Goal: Transaction & Acquisition: Obtain resource

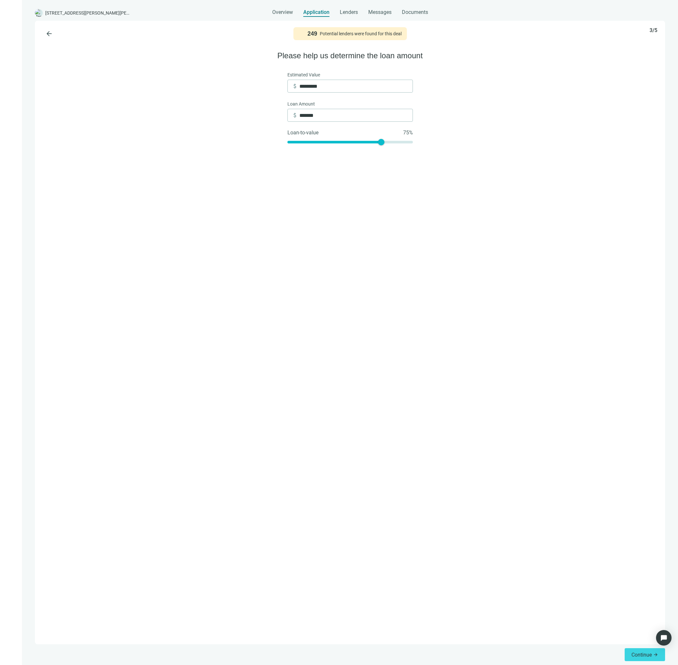
click at [533, 113] on div "arrow_back 249 Potential lenders were found for this deal 3/5 Please help us de…" at bounding box center [350, 332] width 631 height 623
click at [636, 653] on span "Continue" at bounding box center [642, 654] width 20 height 6
click at [332, 84] on label "6-36 Months" at bounding box center [318, 81] width 60 height 21
click at [377, 84] on label "3 Years" at bounding box center [383, 81] width 60 height 21
click at [320, 102] on label "5 Years" at bounding box center [318, 107] width 60 height 21
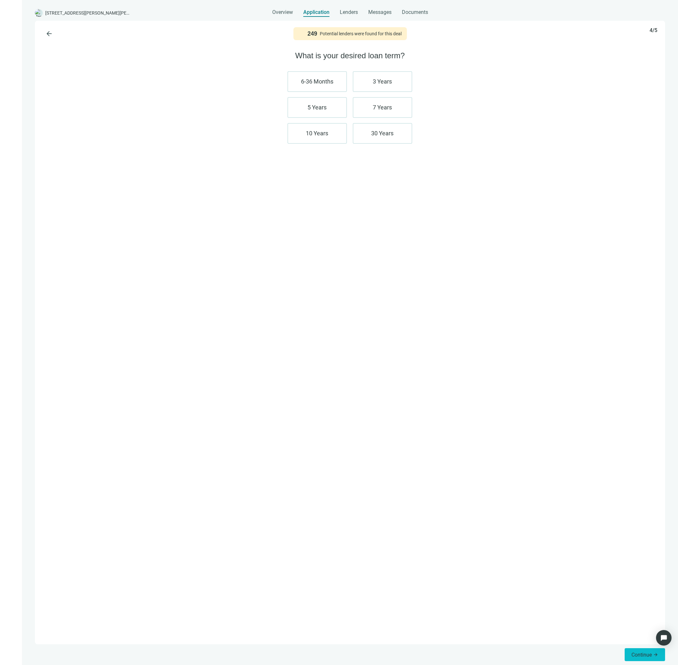
click at [643, 649] on button "Continue arrow_forward" at bounding box center [645, 654] width 40 height 13
click at [324, 79] on label "740 +" at bounding box center [318, 81] width 60 height 21
click at [645, 652] on span "Find lenders" at bounding box center [638, 654] width 28 height 6
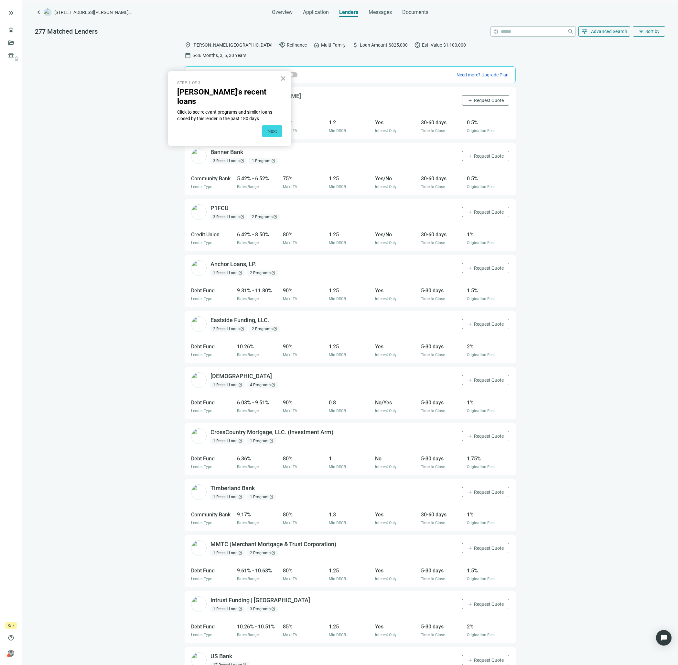
click at [285, 79] on button "×" at bounding box center [283, 78] width 6 height 10
click at [476, 153] on span "Request Quote" at bounding box center [489, 155] width 30 height 5
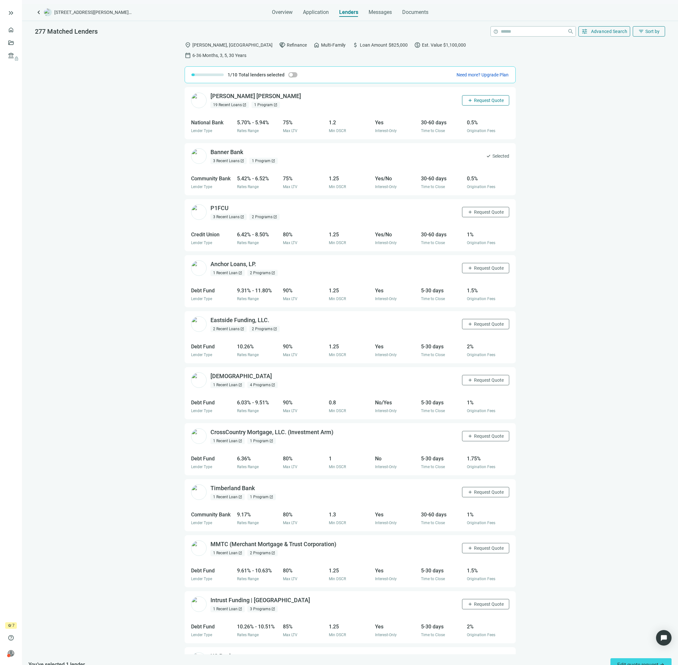
click at [474, 98] on span "Request Quote" at bounding box center [489, 100] width 30 height 5
click at [618, 30] on span "Advanced Search" at bounding box center [609, 31] width 37 height 5
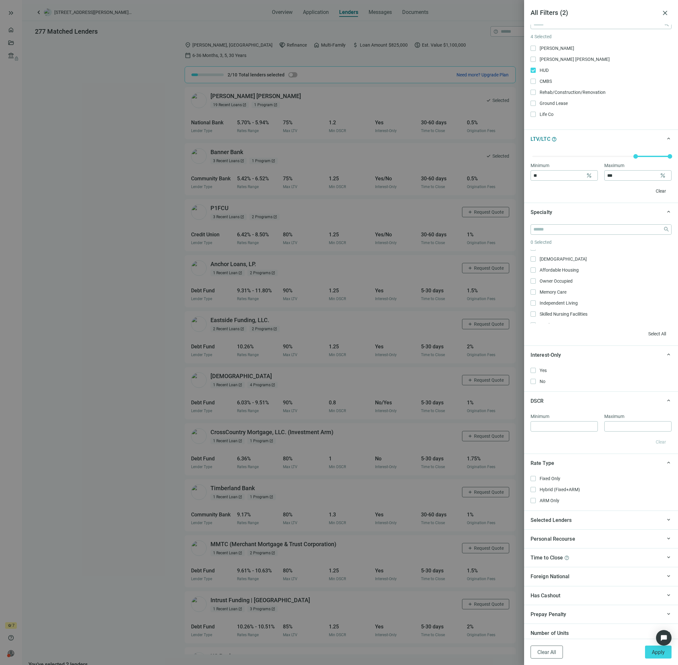
scroll to position [159, 0]
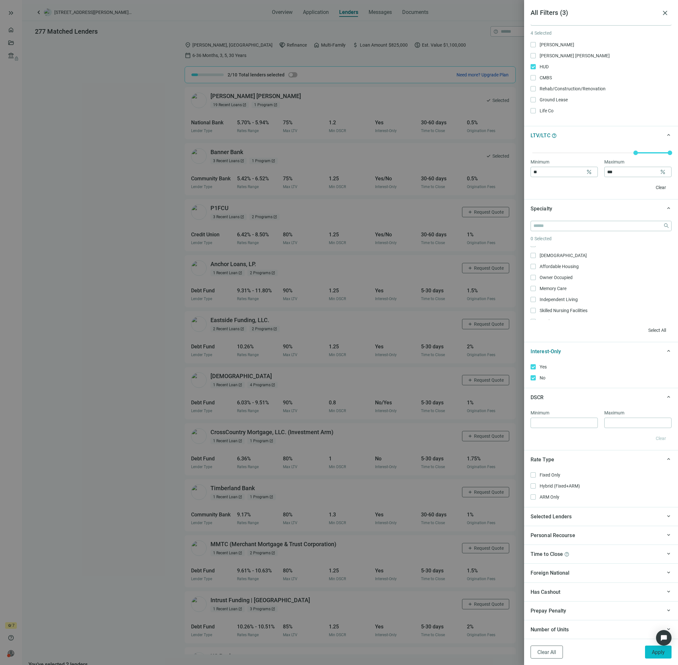
click at [657, 652] on span "Apply" at bounding box center [658, 652] width 13 height 6
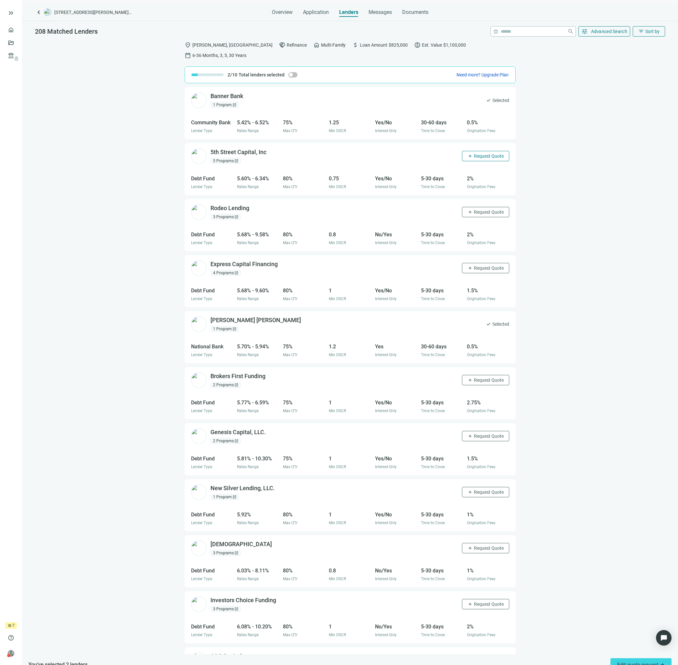
click at [485, 153] on span "Request Quote" at bounding box center [489, 155] width 30 height 5
click at [493, 152] on span "Selected" at bounding box center [501, 155] width 17 height 7
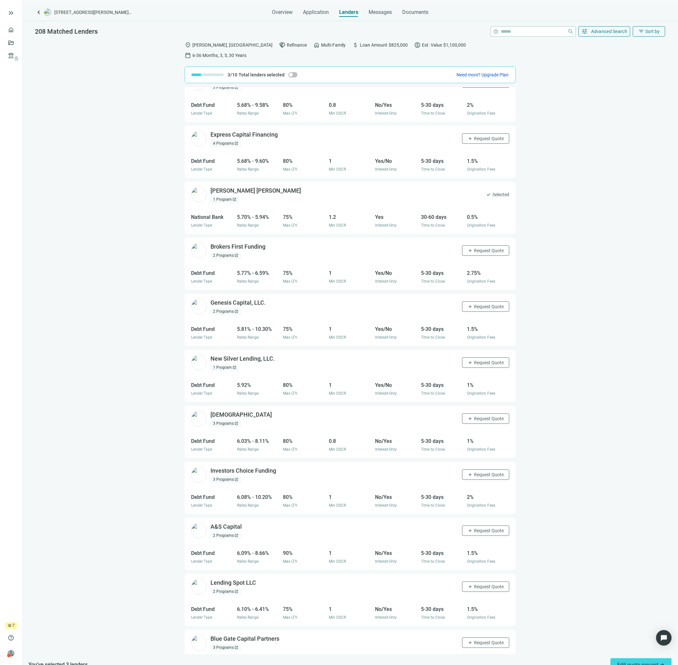
scroll to position [162, 0]
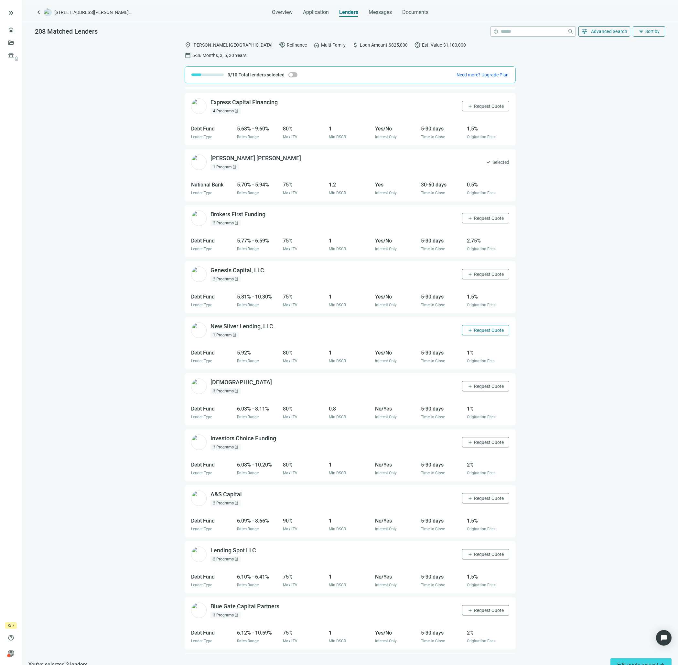
click at [484, 327] on span "Request Quote" at bounding box center [489, 329] width 30 height 5
click at [480, 383] on span "Request Quote" at bounding box center [489, 385] width 30 height 5
click at [636, 661] on span "Edit quote request arrow_forward" at bounding box center [642, 664] width 48 height 6
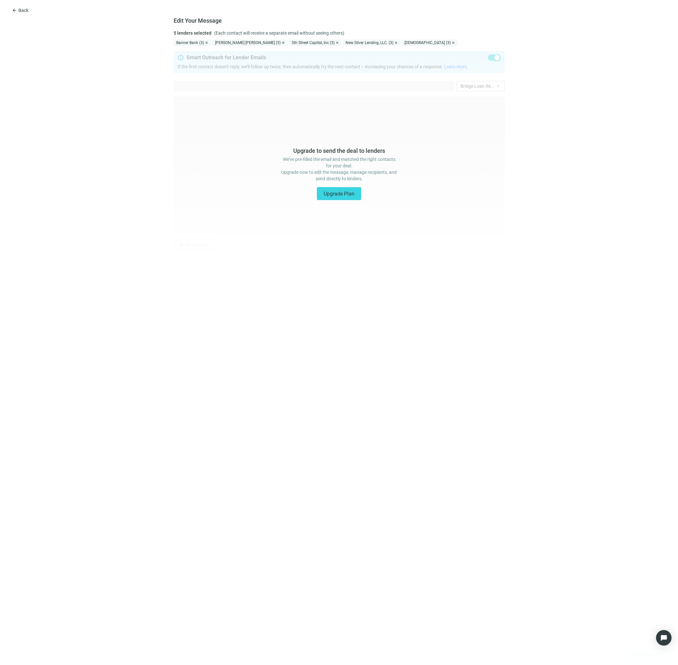
type textarea "**********"
click at [435, 201] on div "Upgrade to send the deal to lenders We’ve pre-filled the email and matched the …" at bounding box center [339, 355] width 678 height 619
click at [17, 10] on button "arrow_back Back" at bounding box center [20, 10] width 28 height 10
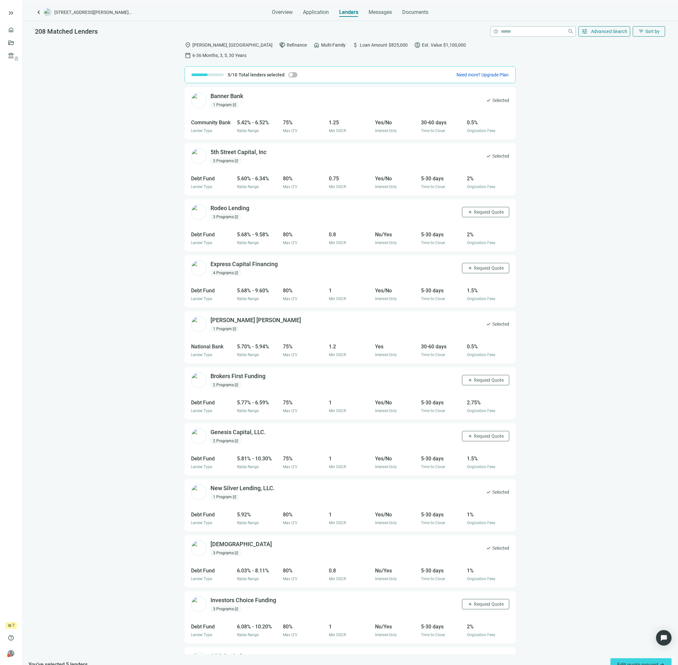
click at [555, 113] on div "Banner Bank open_in_new 1 Program open_in_new check Selected Community Bank Len…" at bounding box center [350, 370] width 656 height 567
